Goal: Check status: Check status

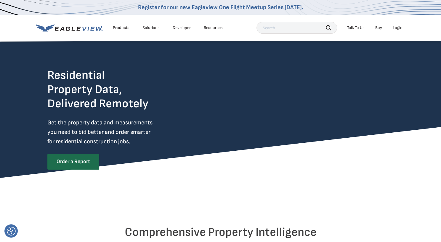
click at [399, 27] on div "Login" at bounding box center [398, 27] width 10 height 5
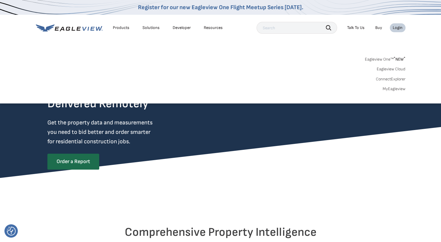
click at [397, 90] on link "MyEagleview" at bounding box center [393, 88] width 23 height 5
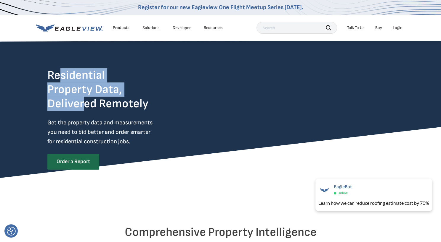
drag, startPoint x: 63, startPoint y: 80, endPoint x: 81, endPoint y: 104, distance: 30.4
click at [81, 104] on h2 "Residential Property Data, Delivered Remotely" at bounding box center [97, 89] width 101 height 43
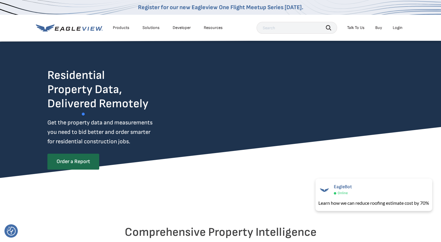
click at [118, 97] on h2 "Residential Property Data, Delivered Remotely" at bounding box center [97, 89] width 101 height 43
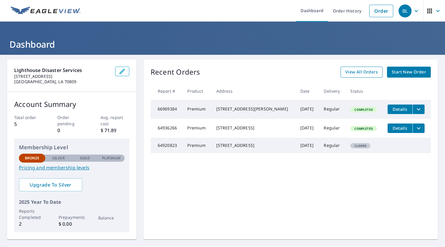
click at [363, 74] on span "View All Orders" at bounding box center [361, 71] width 33 height 7
